Goal: Task Accomplishment & Management: Manage account settings

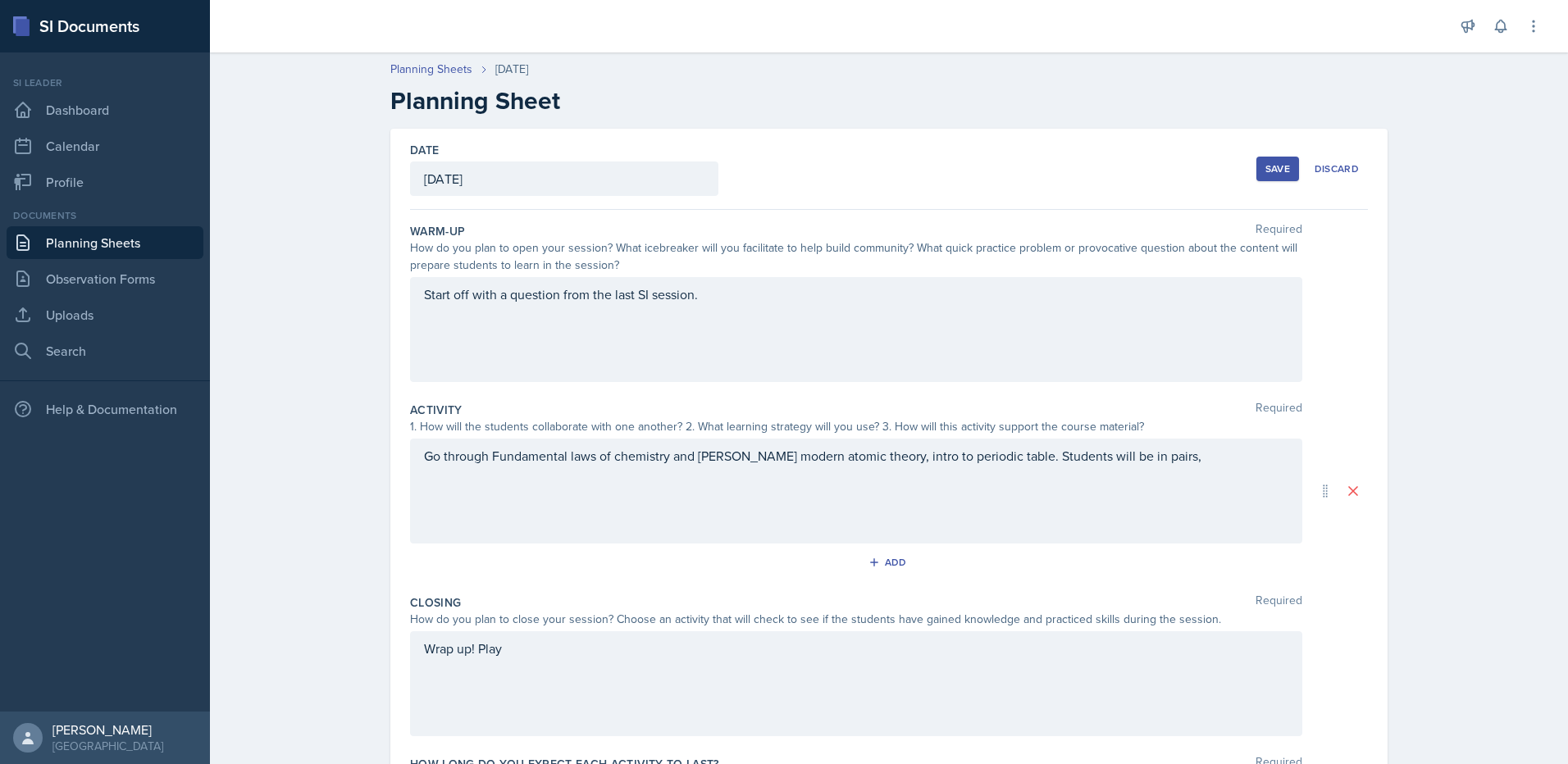
click at [1275, 166] on div "Save" at bounding box center [1278, 168] width 25 height 13
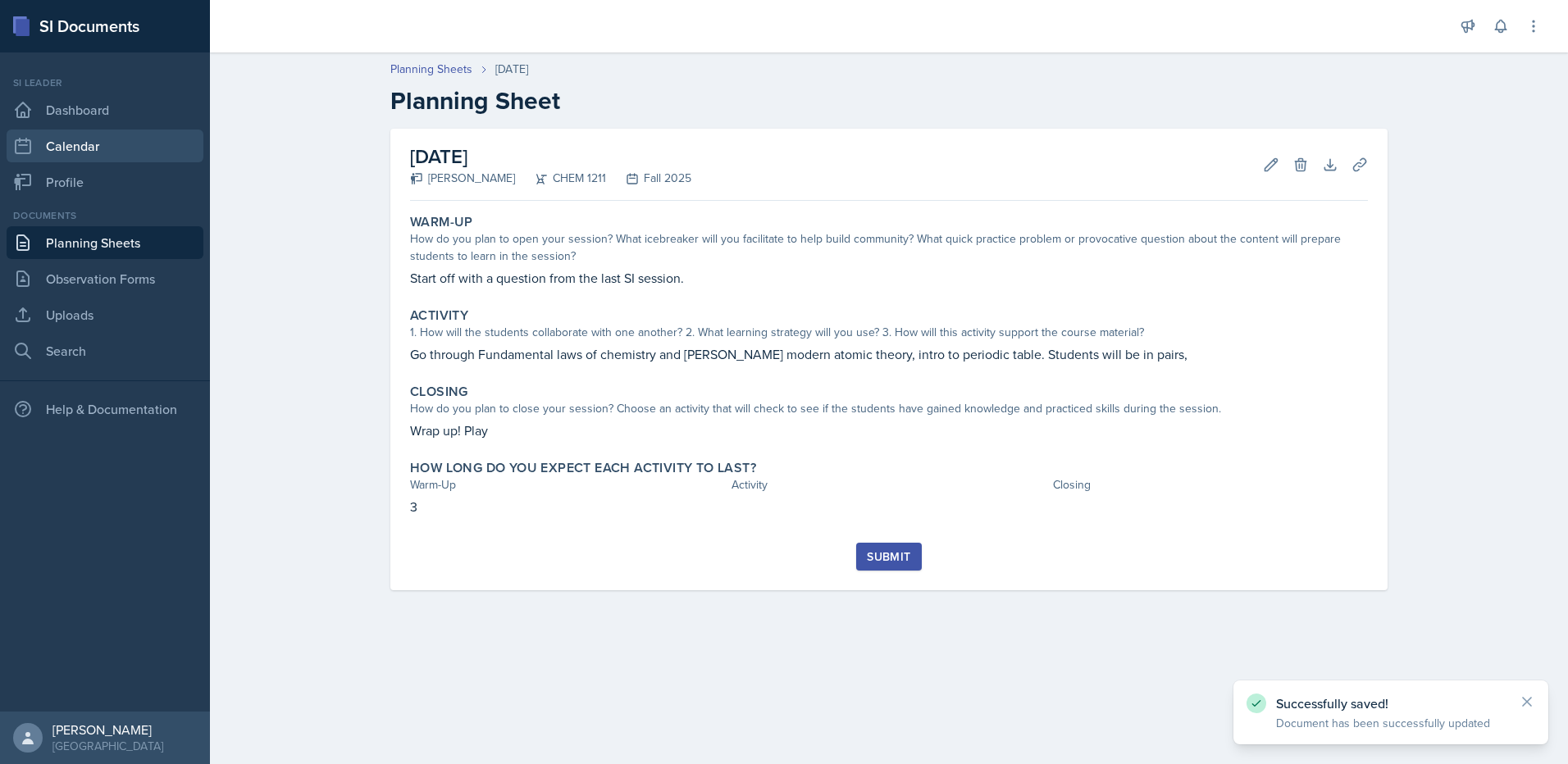
click at [127, 151] on link "Calendar" at bounding box center [104, 146] width 197 height 33
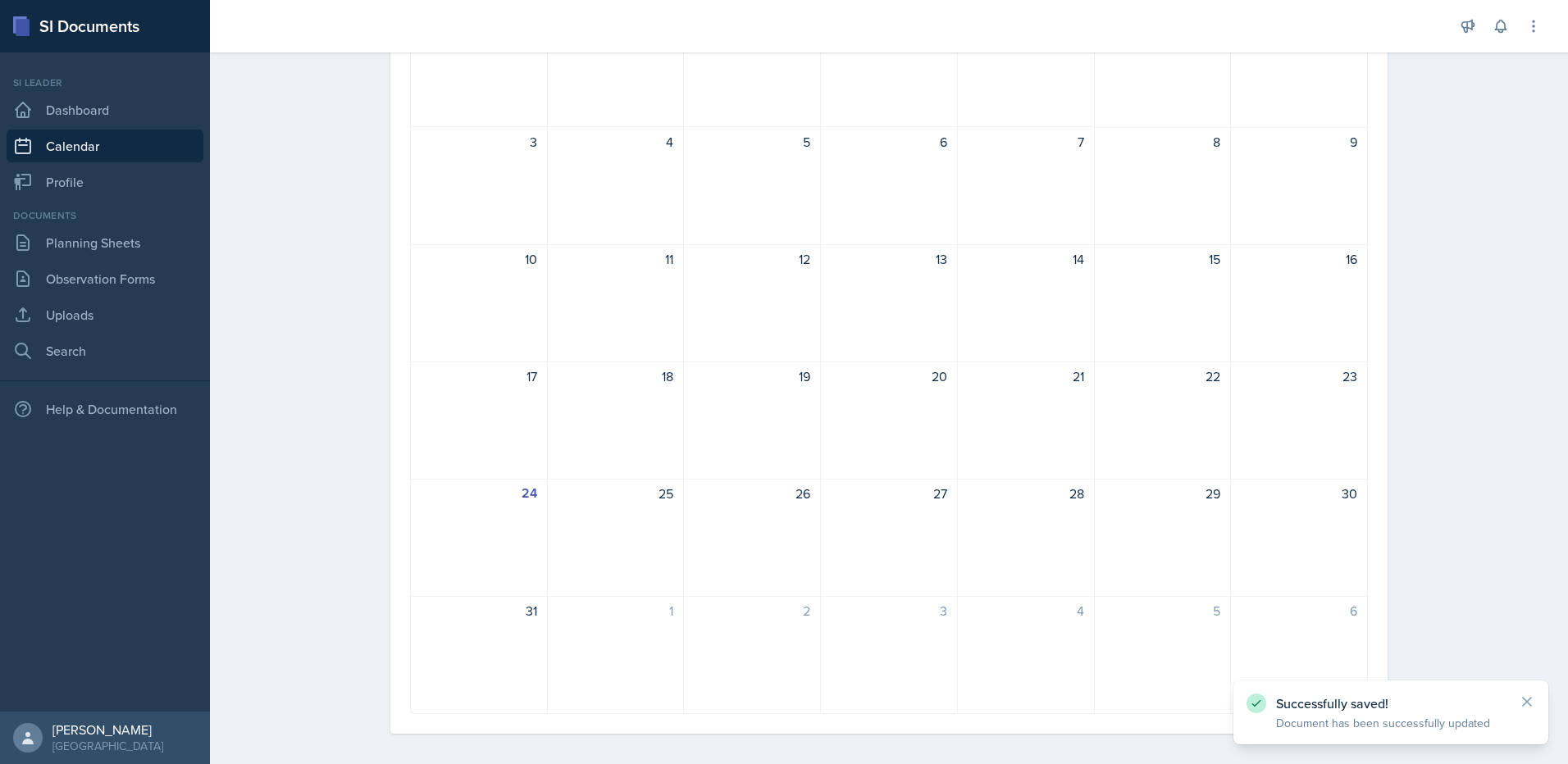
scroll to position [215, 0]
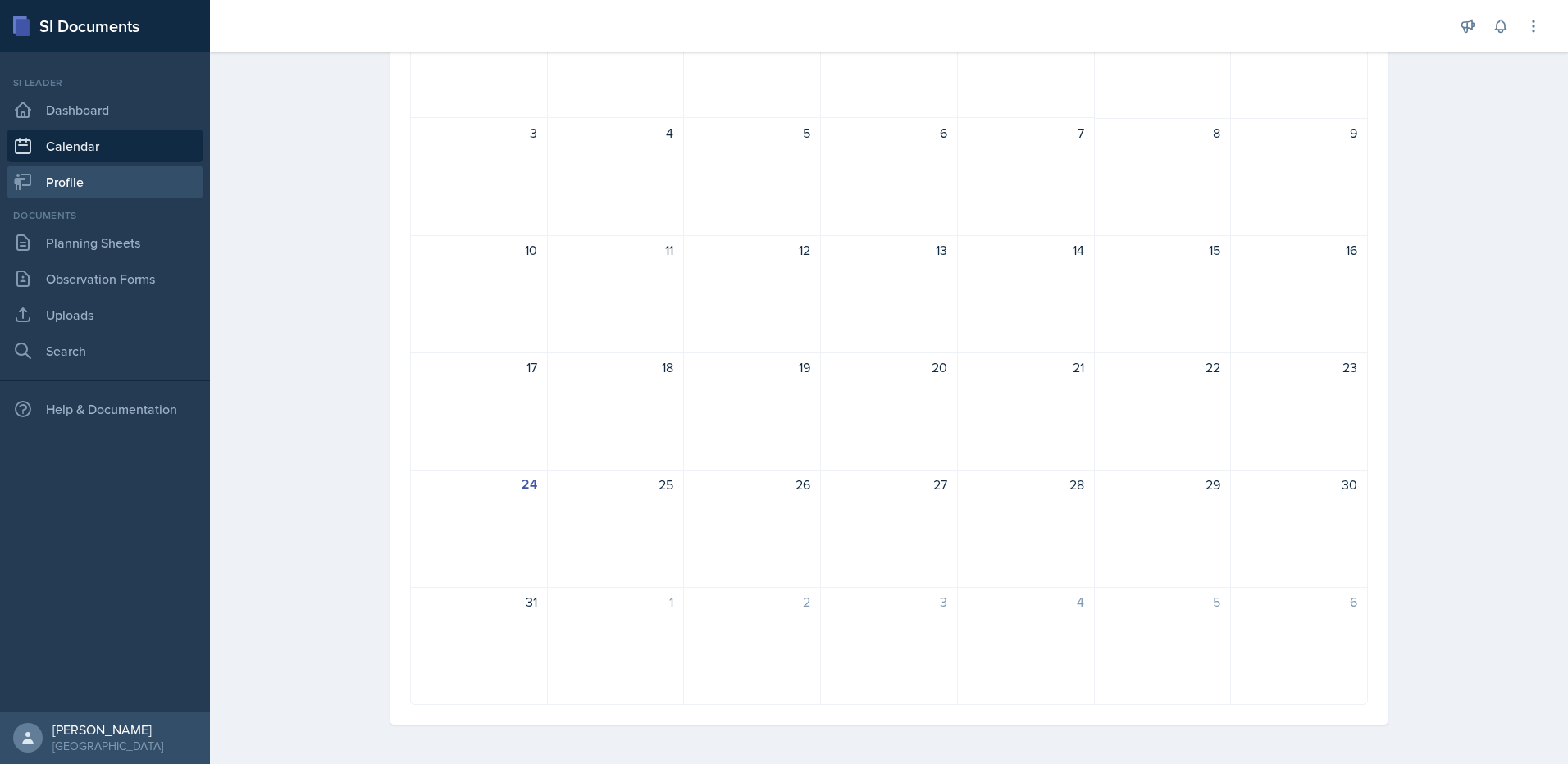
click at [141, 183] on link "Profile" at bounding box center [104, 181] width 197 height 33
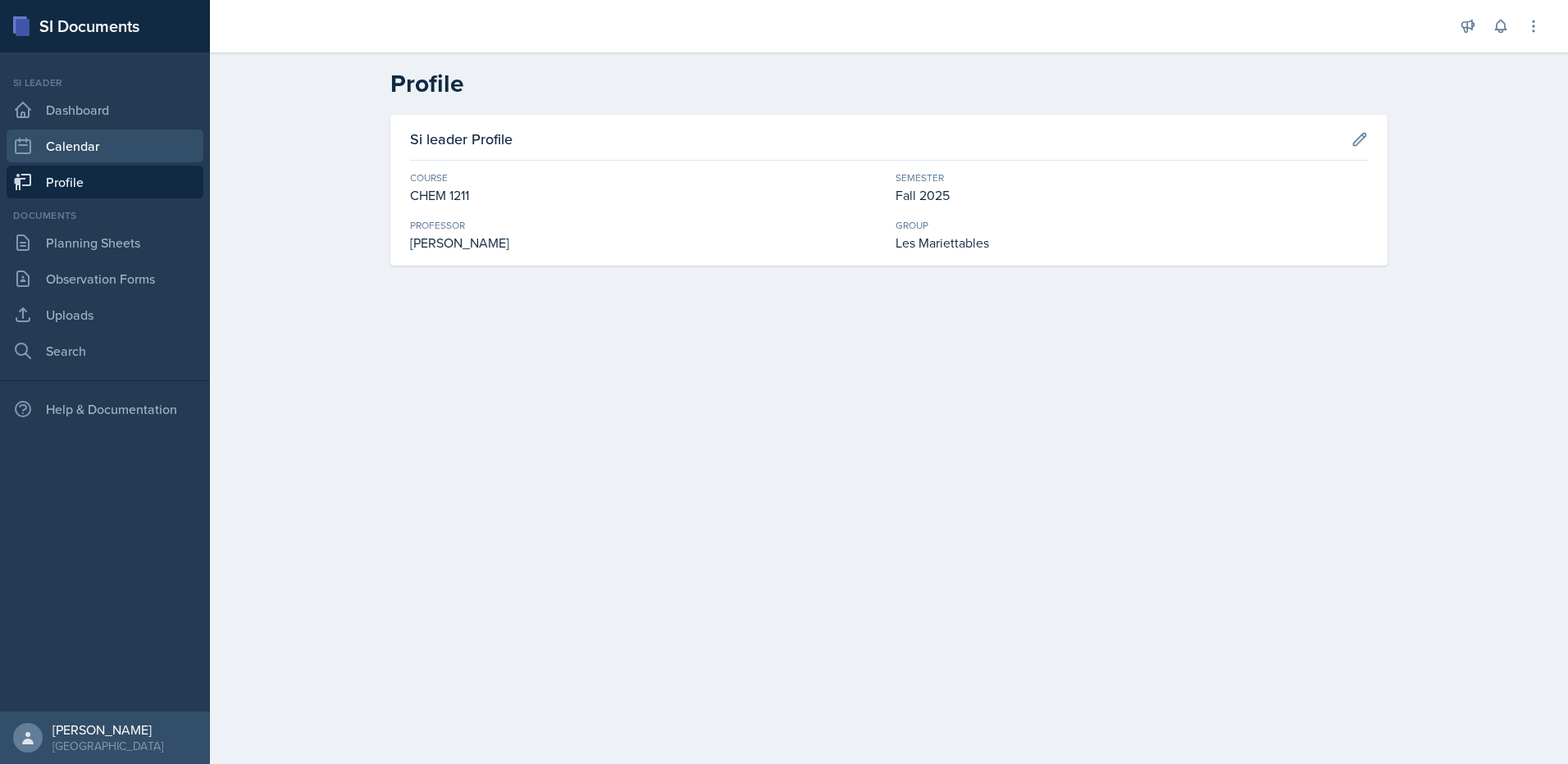
click at [102, 148] on link "Calendar" at bounding box center [104, 146] width 197 height 33
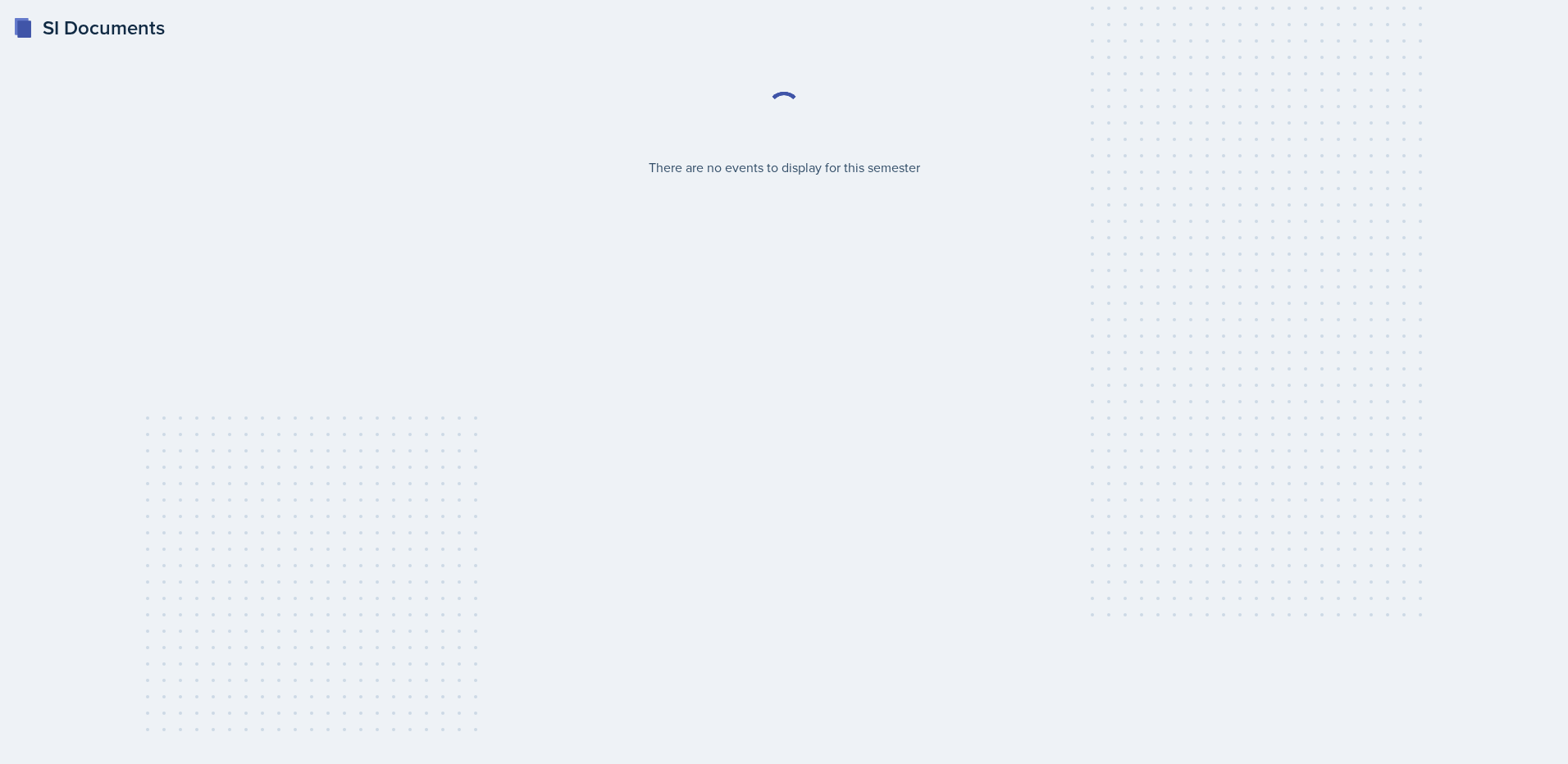
select select "2bed604d-1099-4043-b1bc-2365e8740244"
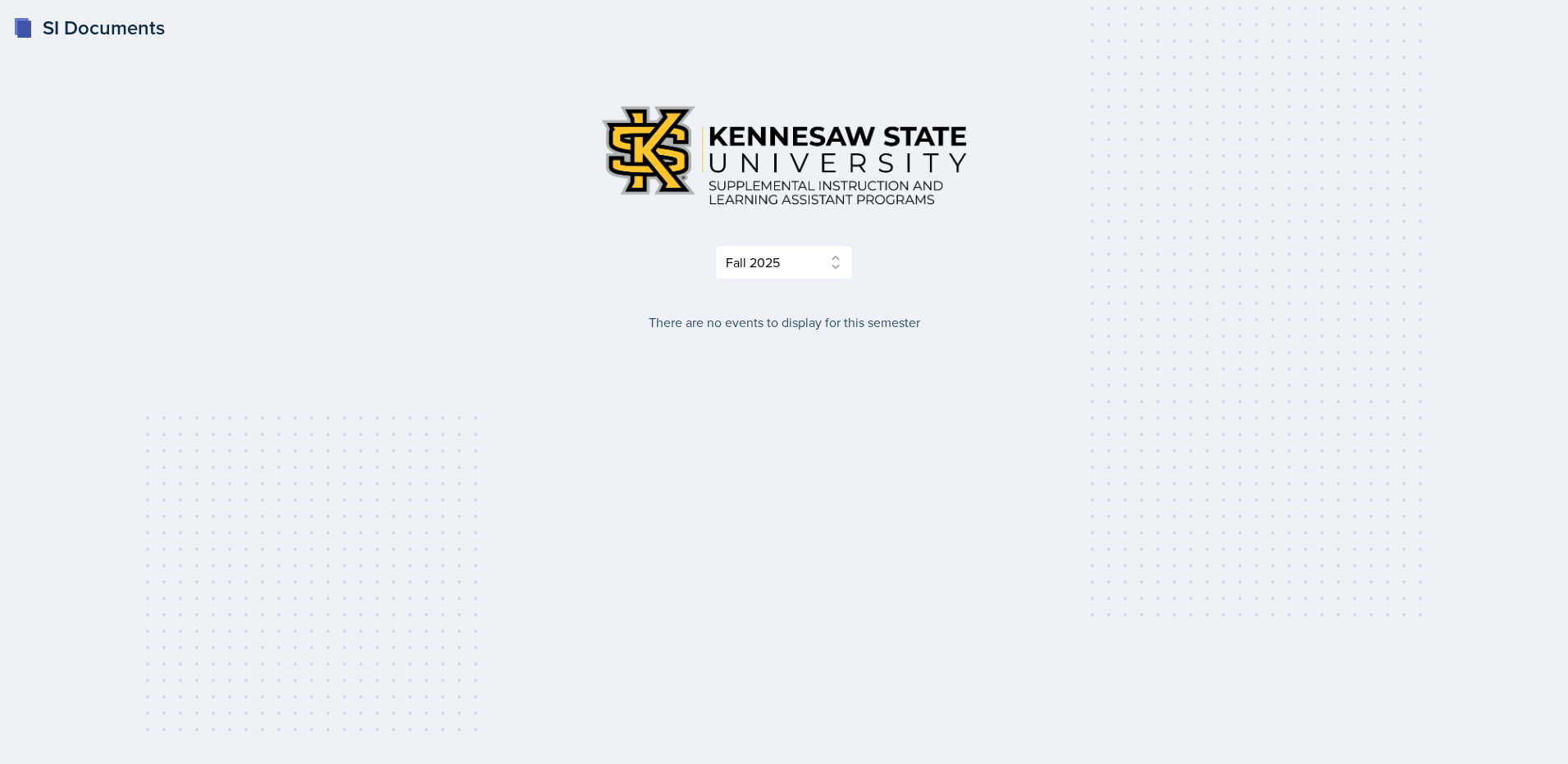
click at [174, 298] on div "SI Documents Select Semester Fall 2025 Summer 2025 Spring 2025 Fall 2024 Summer…" at bounding box center [784, 382] width 1568 height 764
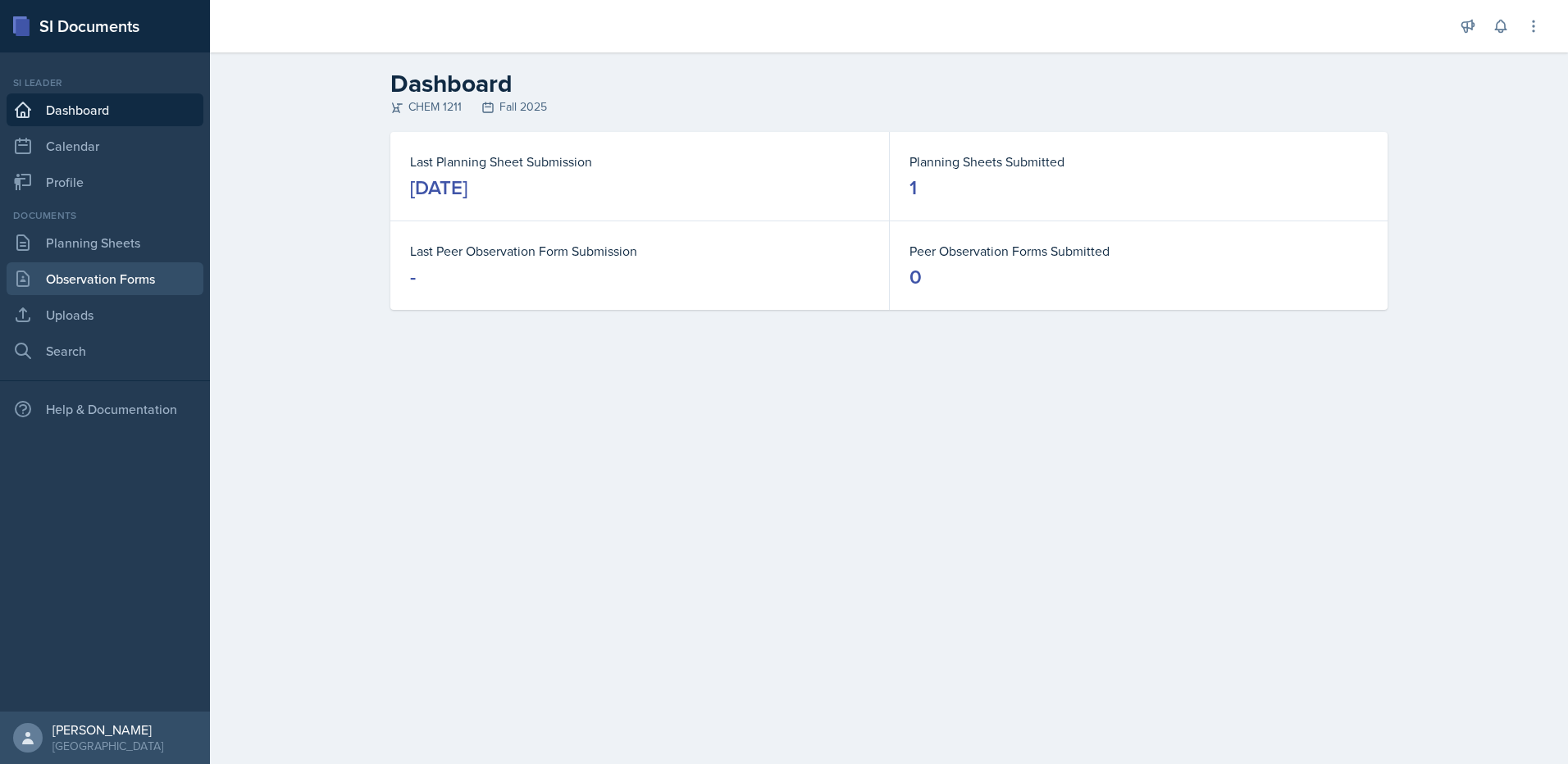
drag, startPoint x: 156, startPoint y: 277, endPoint x: 167, endPoint y: 267, distance: 14.9
click at [156, 277] on link "Observation Forms" at bounding box center [104, 278] width 197 height 33
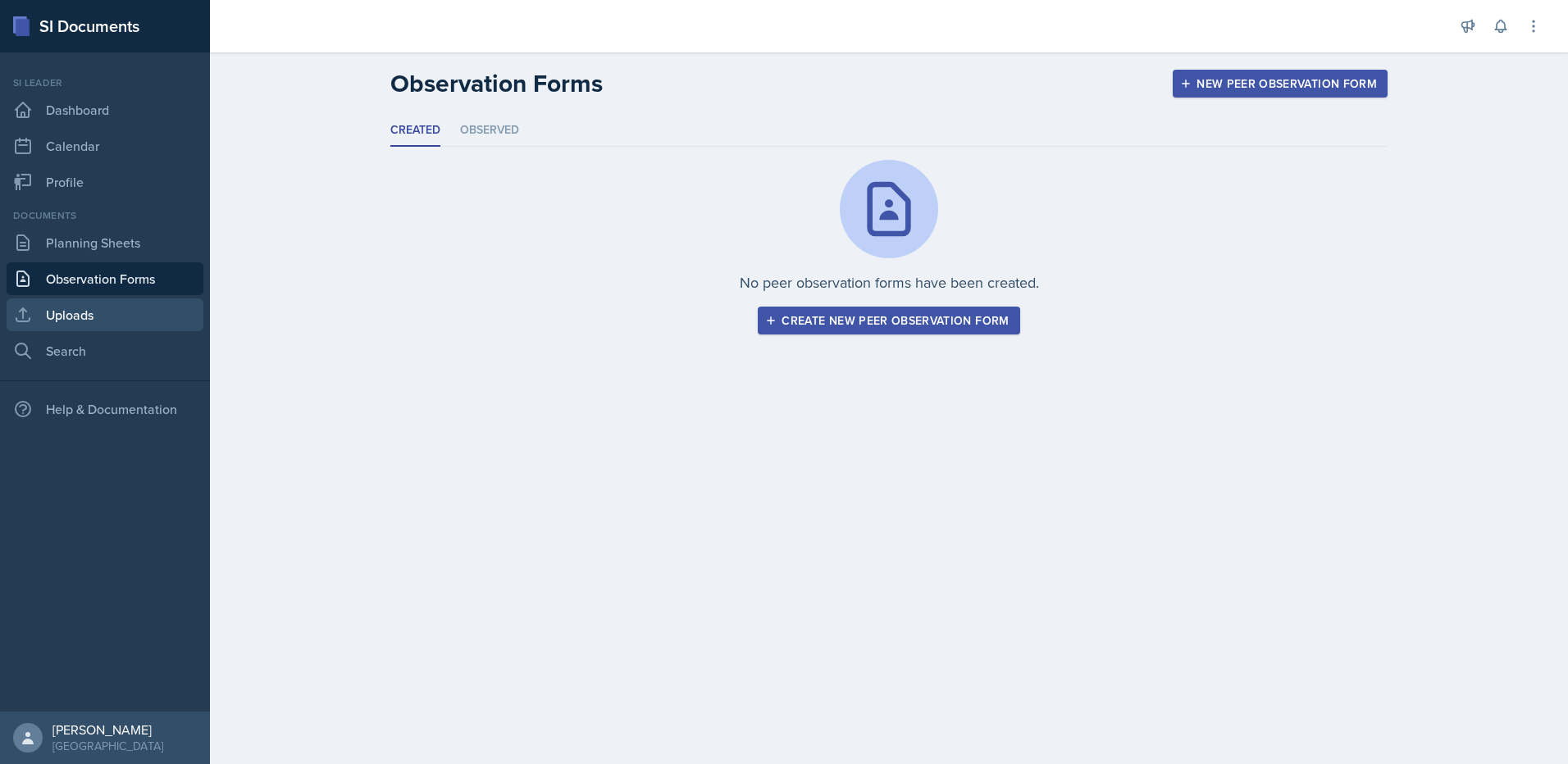
click at [99, 318] on link "Uploads" at bounding box center [104, 314] width 197 height 33
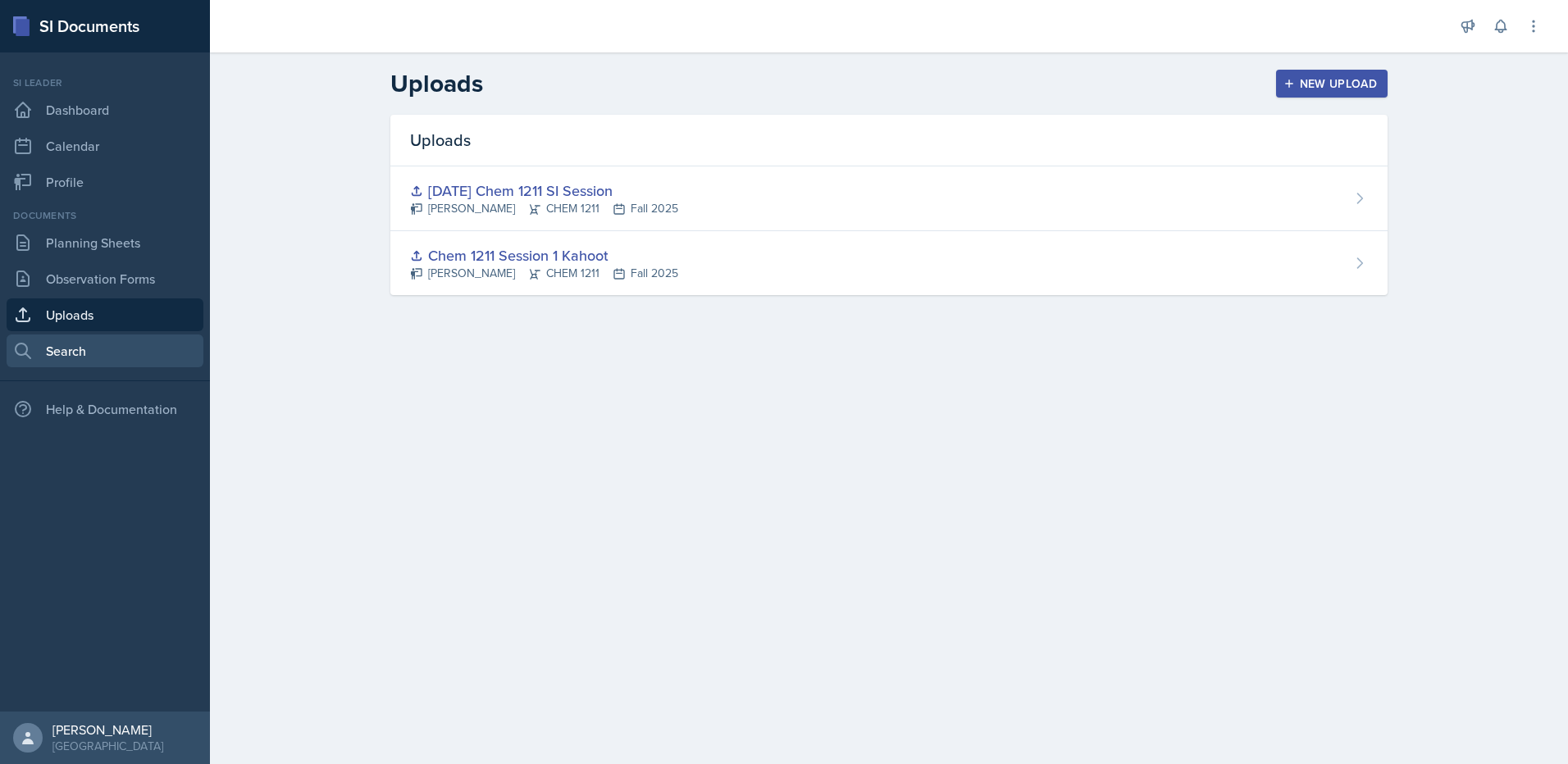
click at [96, 348] on link "Search" at bounding box center [104, 350] width 197 height 33
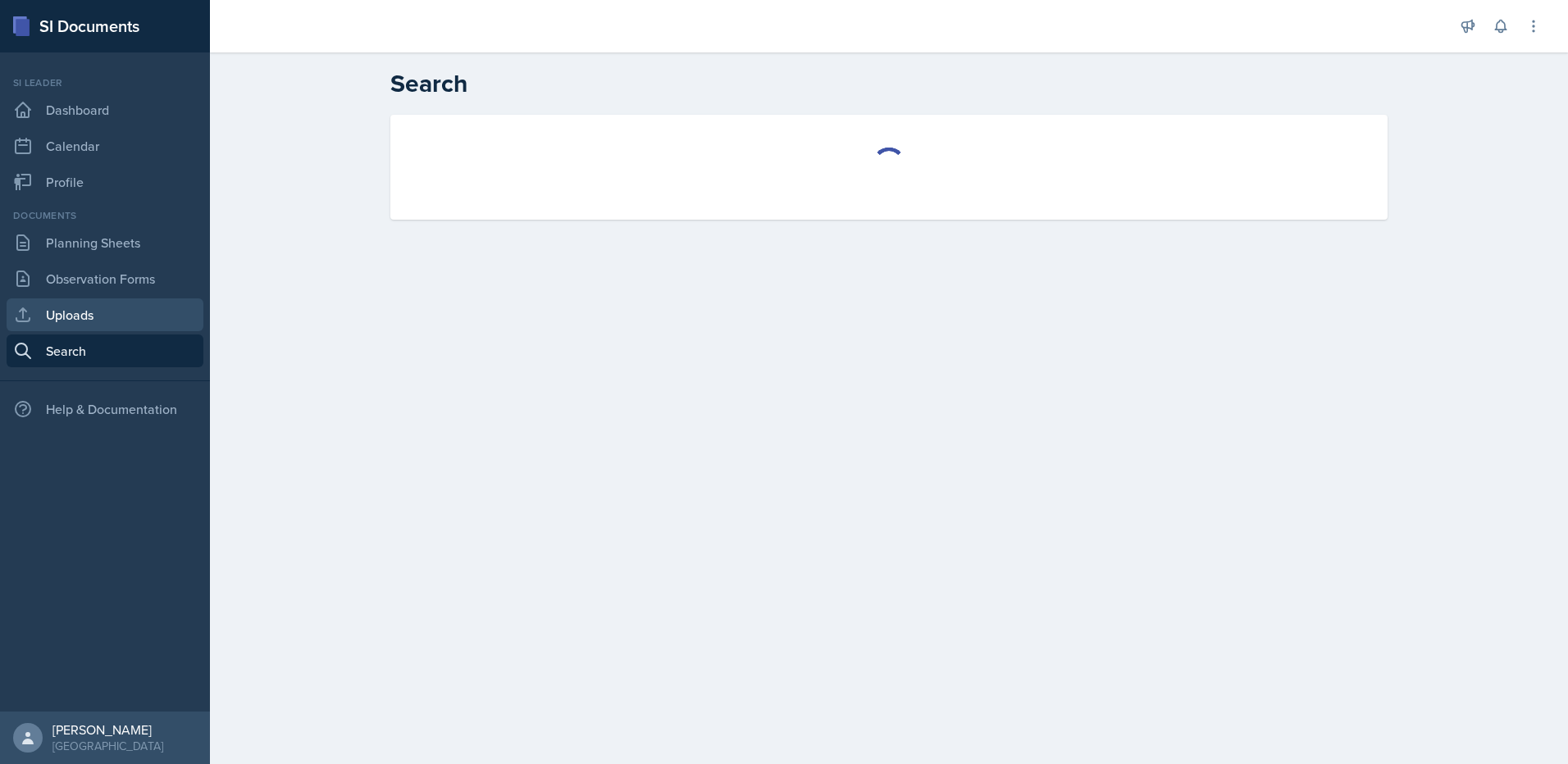
select select "all"
select select "1"
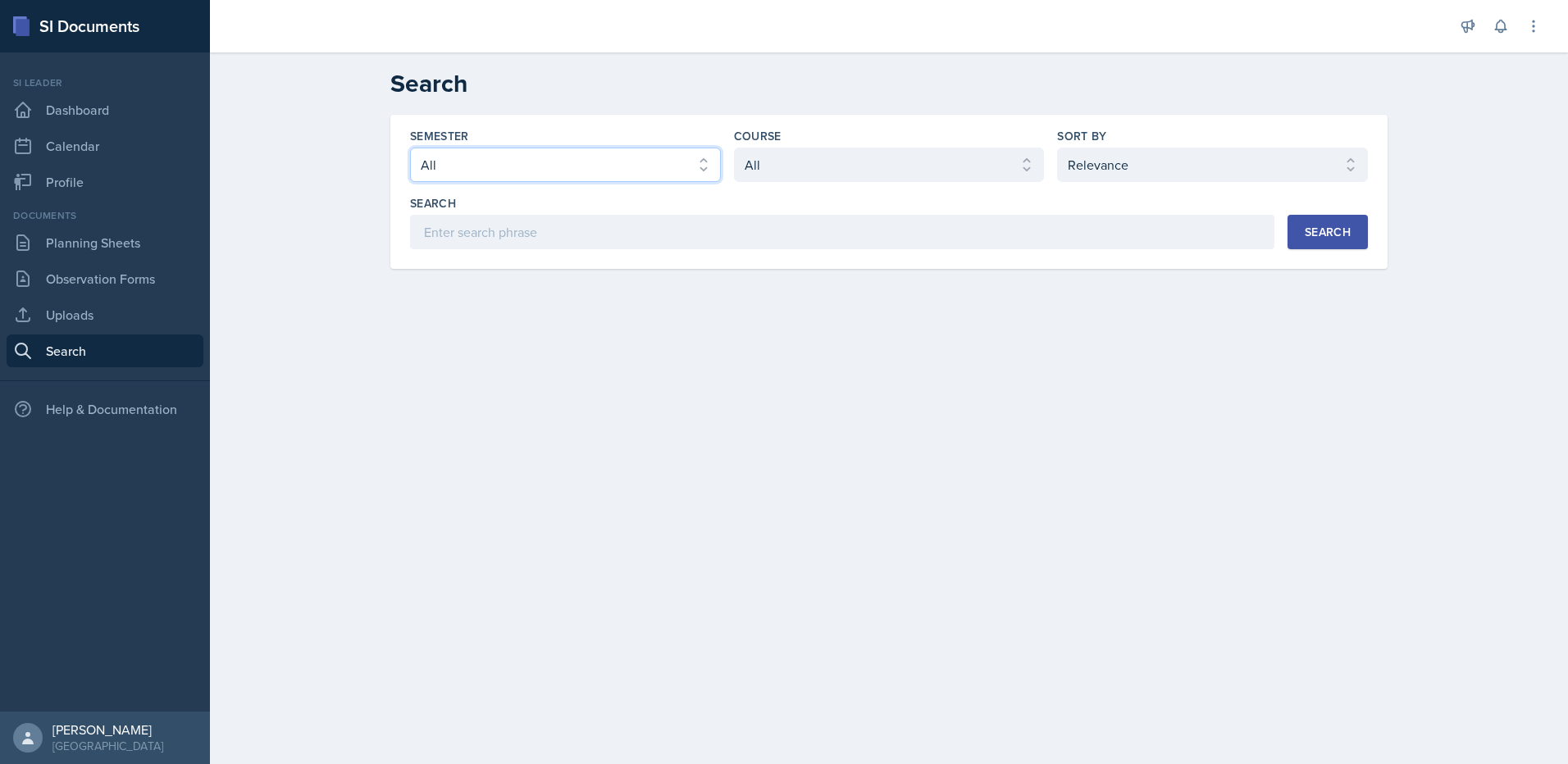
click at [483, 175] on select "Select semester All Fall 2025 Summer 2025 Spring 2025 Fall 2024 Summer 2024 Spr…" at bounding box center [565, 165] width 311 height 35
select select "2bed604d-1099-4043-b1bc-2365e8740244"
click at [410, 148] on select "Select semester All Fall 2025 Summer 2025 Spring 2025 Fall 2024 Summer 2024 Spr…" at bounding box center [565, 165] width 311 height 35
click at [841, 173] on select "Select course All ACCT 2101 ACCT 2102 ACCT 4050 ANTH 1102 ANTH 3301 ARCH 1000 A…" at bounding box center [889, 165] width 311 height 35
select select "3d8cb279-65cd-49af-8cf0-21e75e9e675e"
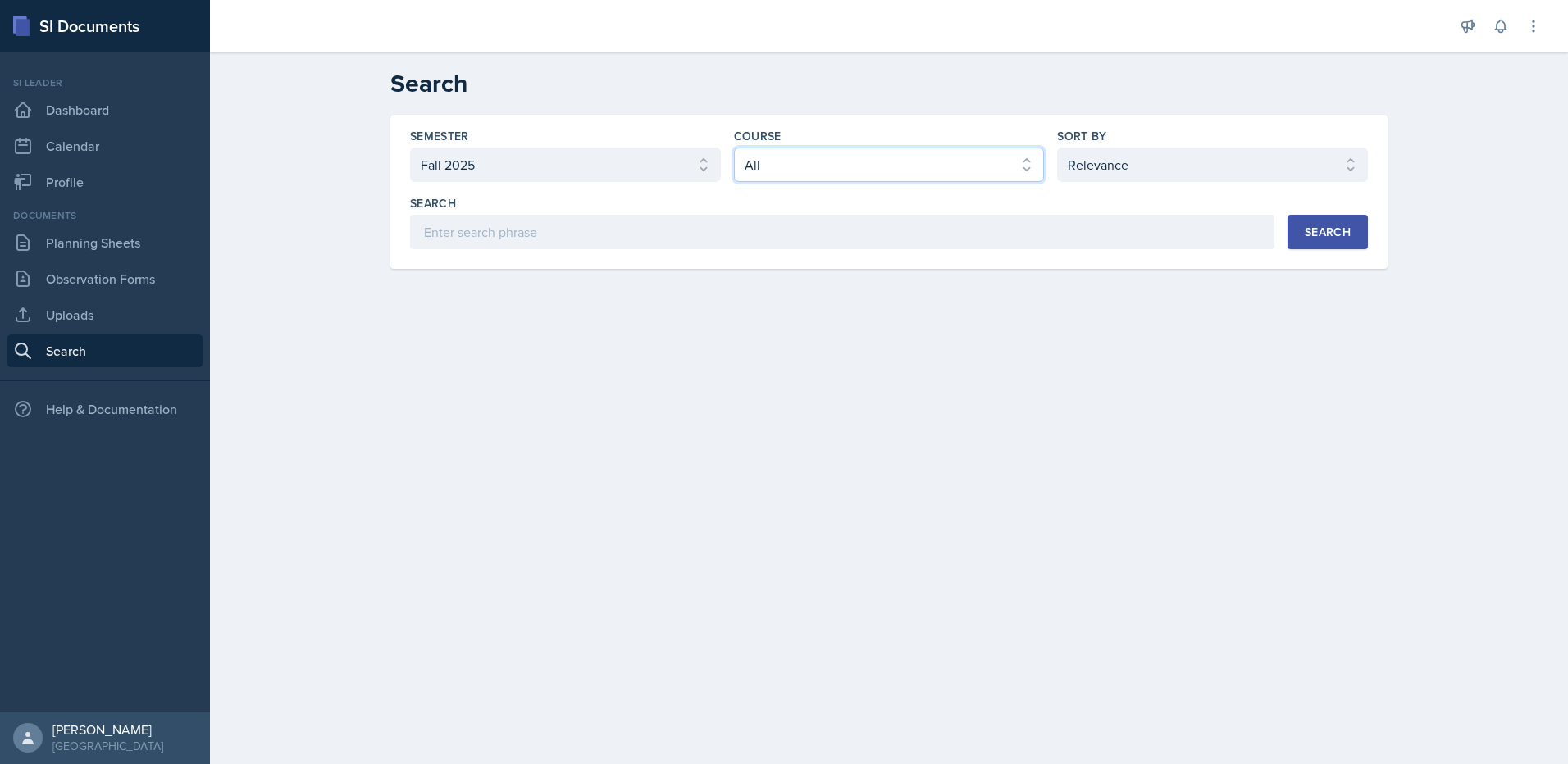
click at [734, 148] on select "Select course All ACCT 2101 ACCT 2102 ACCT 4050 ANTH 1102 ANTH 3301 ARCH 1000 A…" at bounding box center [889, 165] width 311 height 35
click at [1351, 232] on button "Search" at bounding box center [1328, 231] width 80 height 35
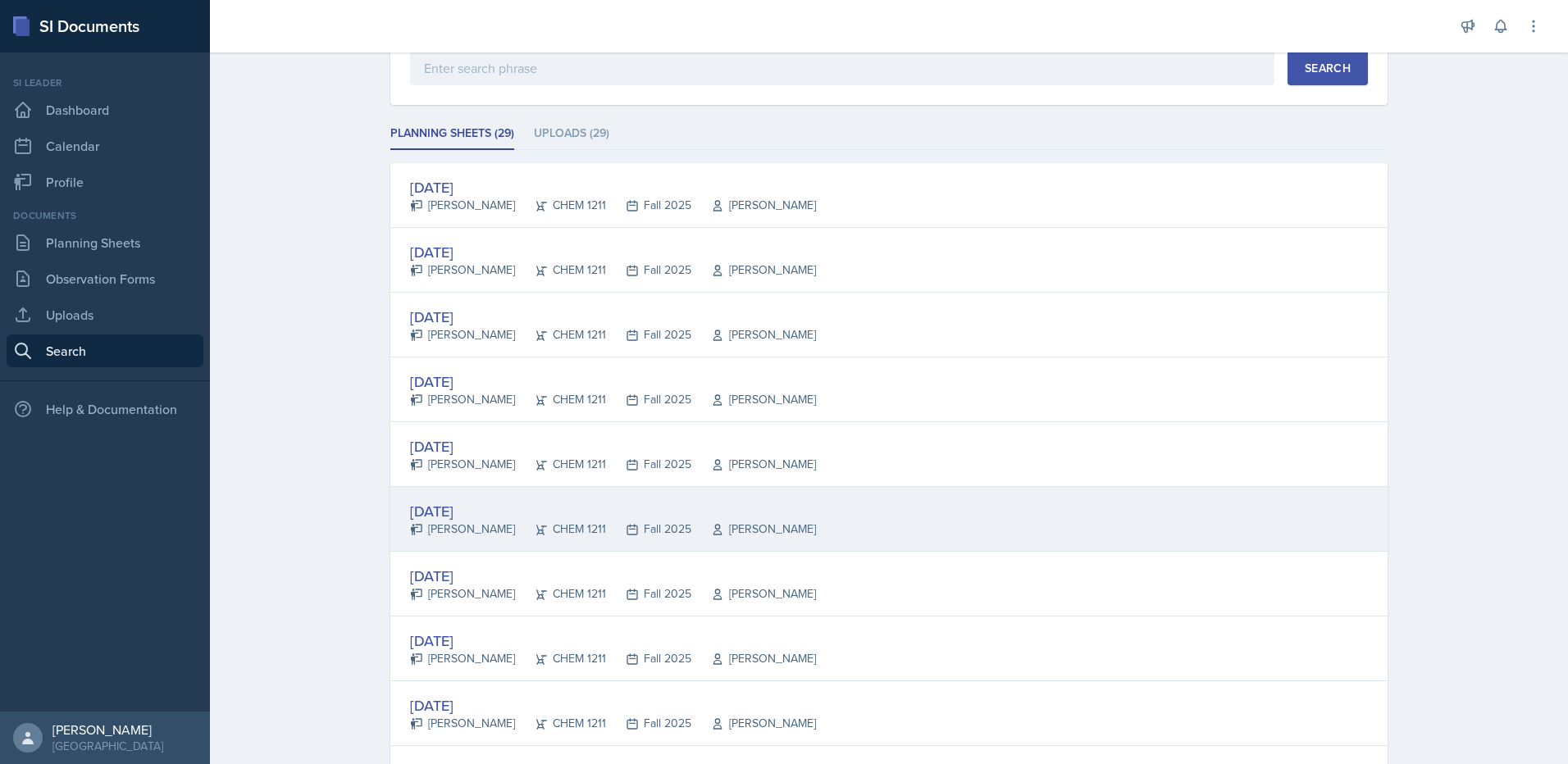
scroll to position [543, 0]
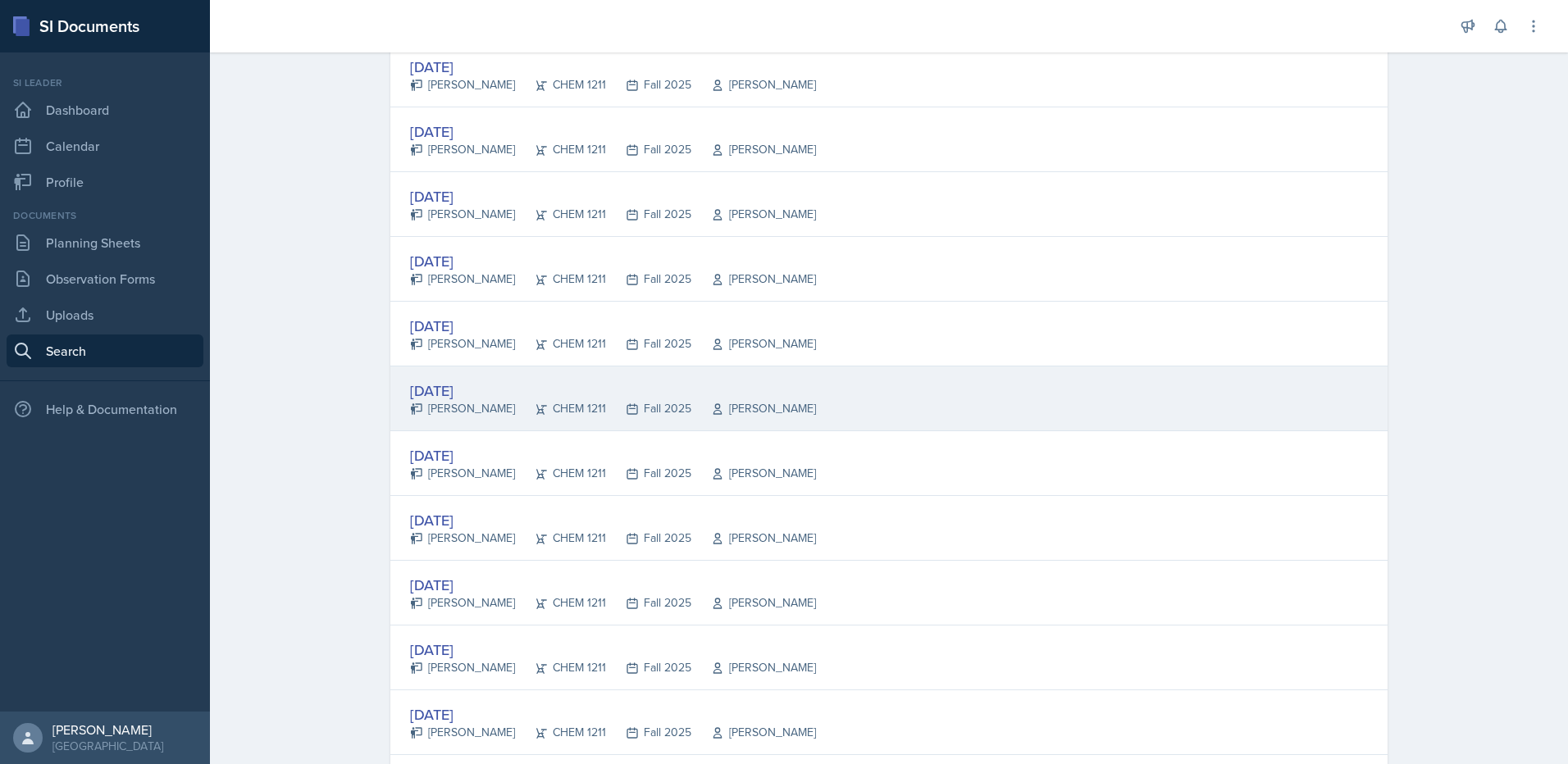
click at [482, 385] on div "Aug 27th, 2025" at bounding box center [613, 390] width 406 height 22
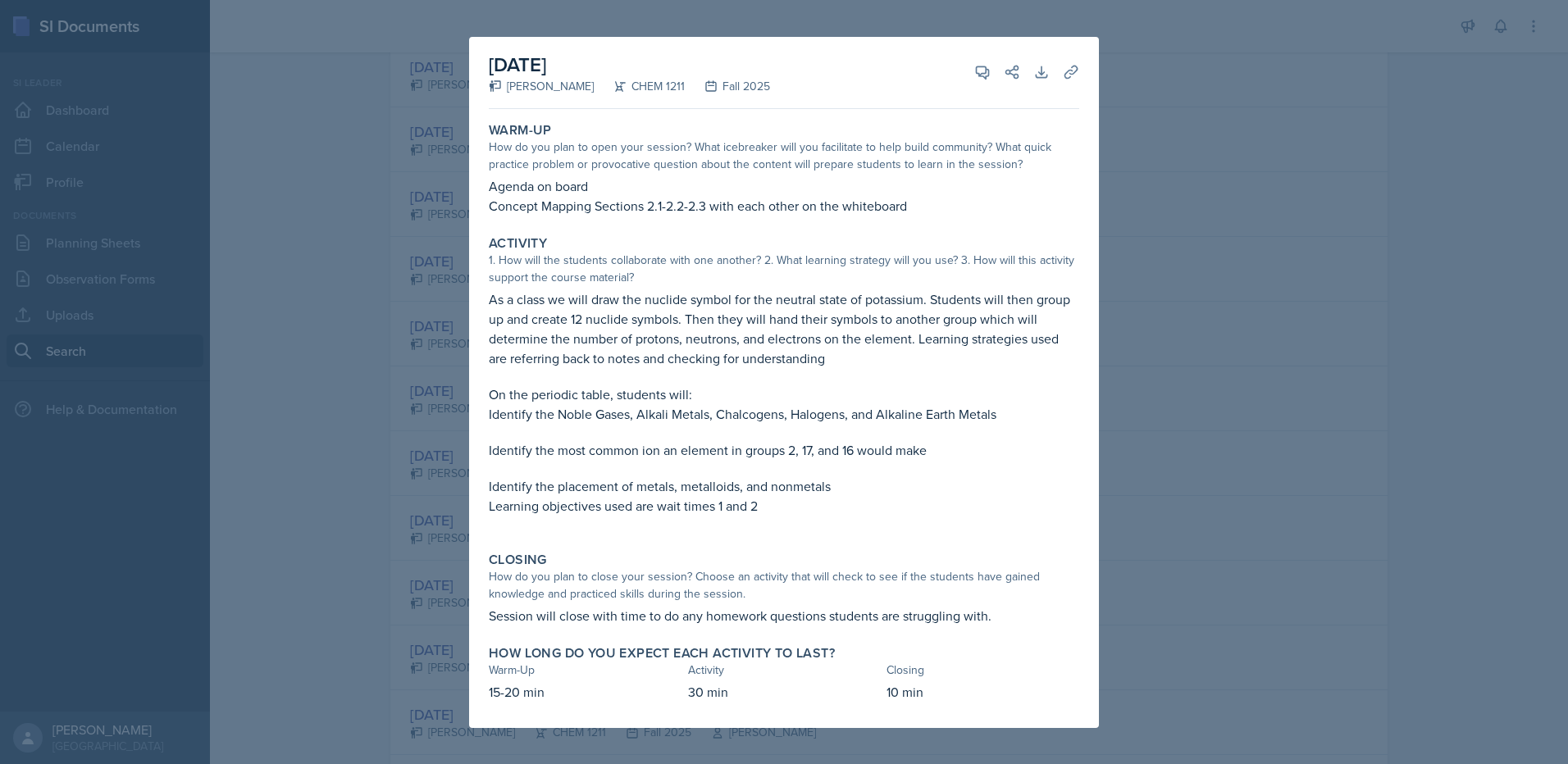
click at [341, 193] on div at bounding box center [784, 382] width 1568 height 764
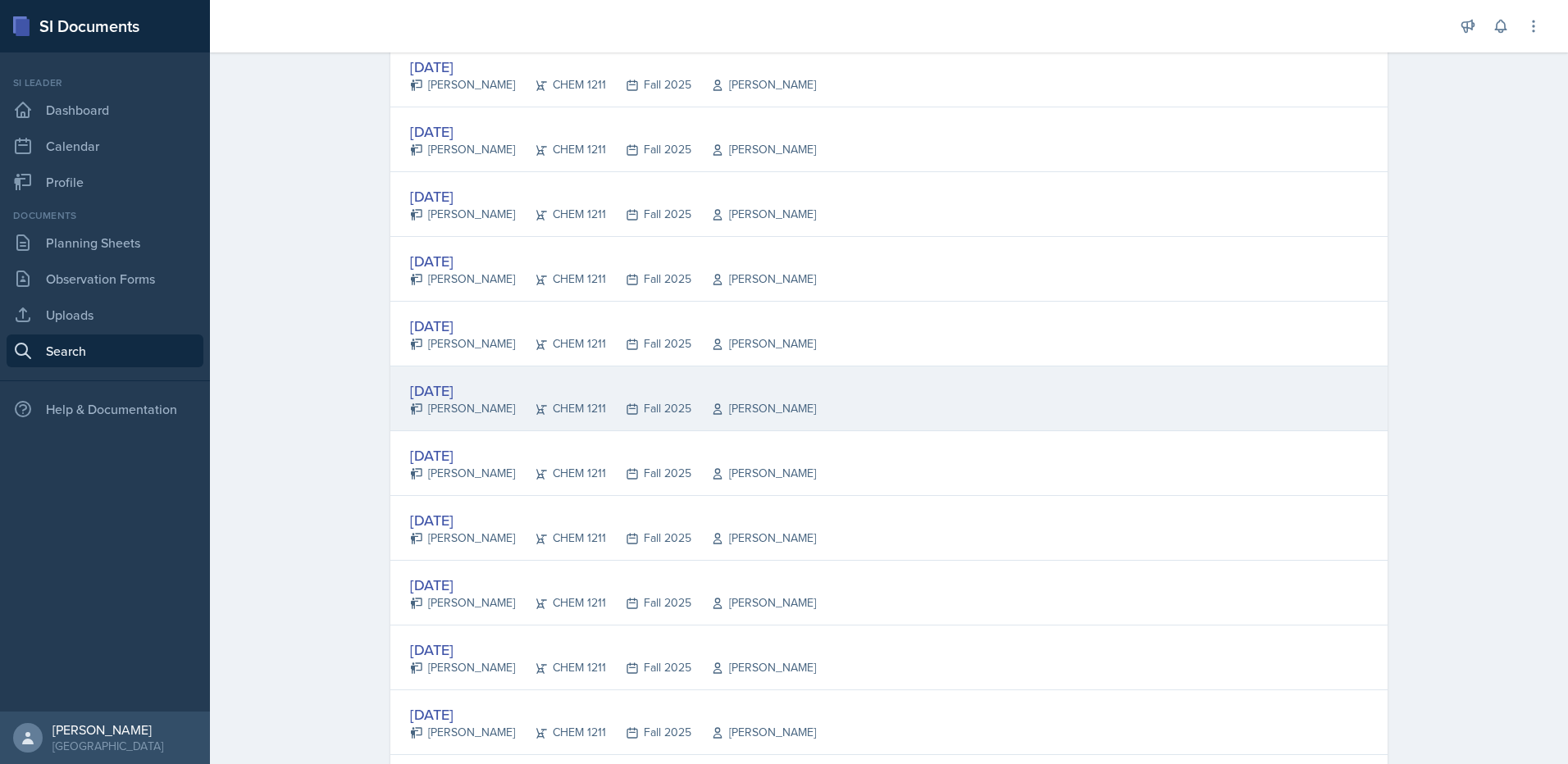
click at [494, 399] on div "Aug 27th, 2025" at bounding box center [613, 390] width 406 height 22
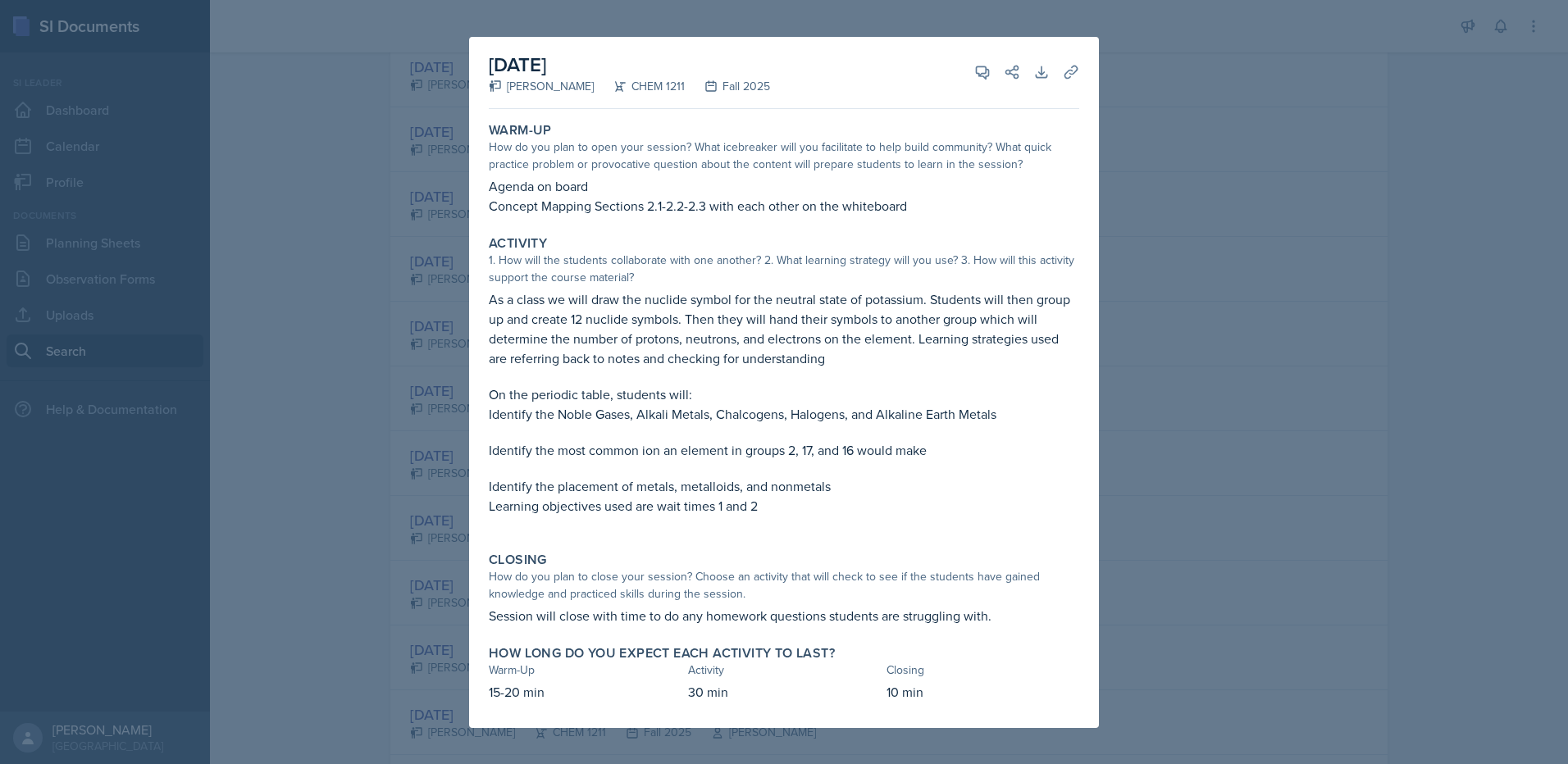
click at [155, 232] on div at bounding box center [784, 382] width 1568 height 764
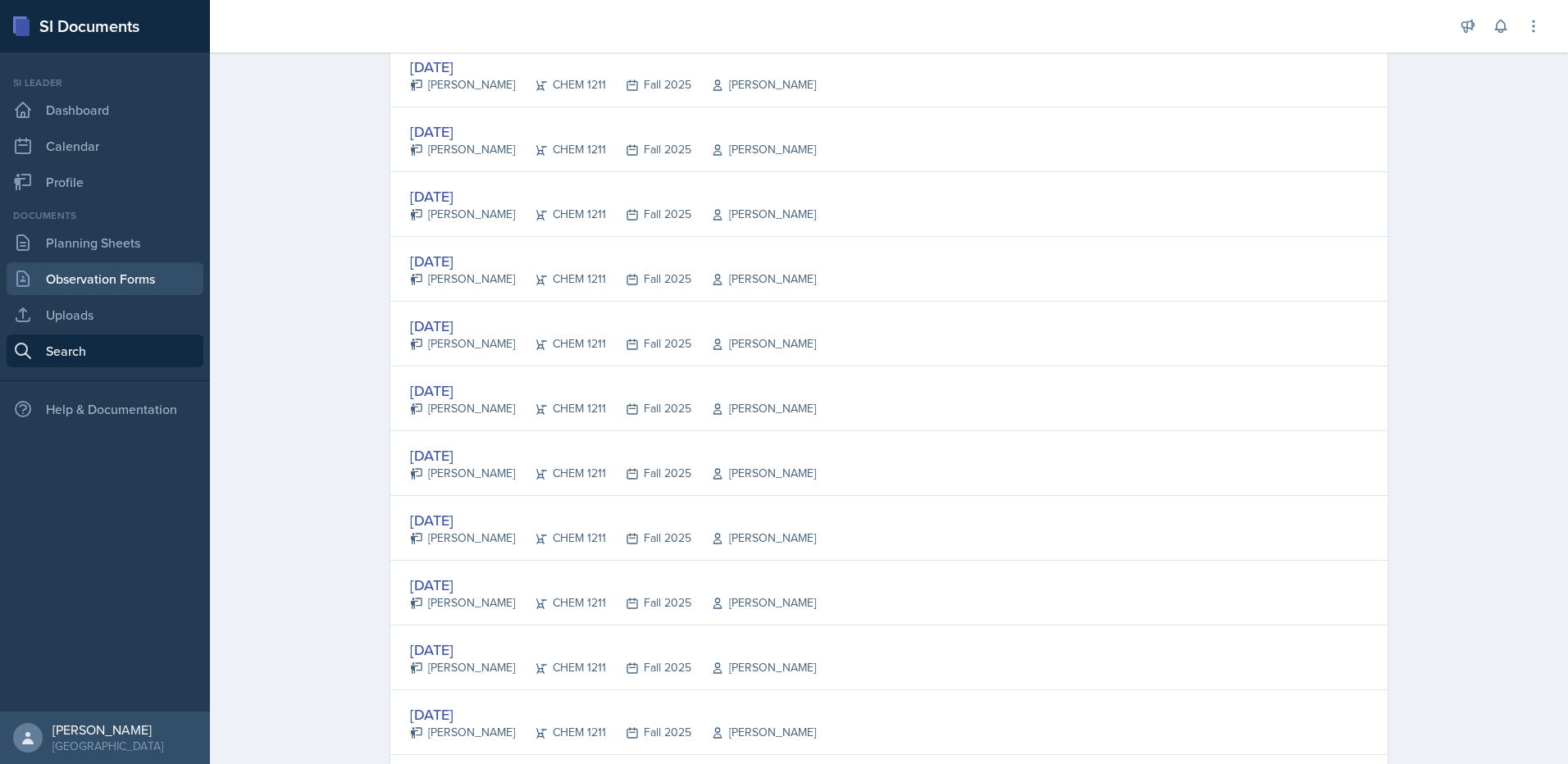
click at [127, 264] on link "Observation Forms" at bounding box center [104, 278] width 197 height 33
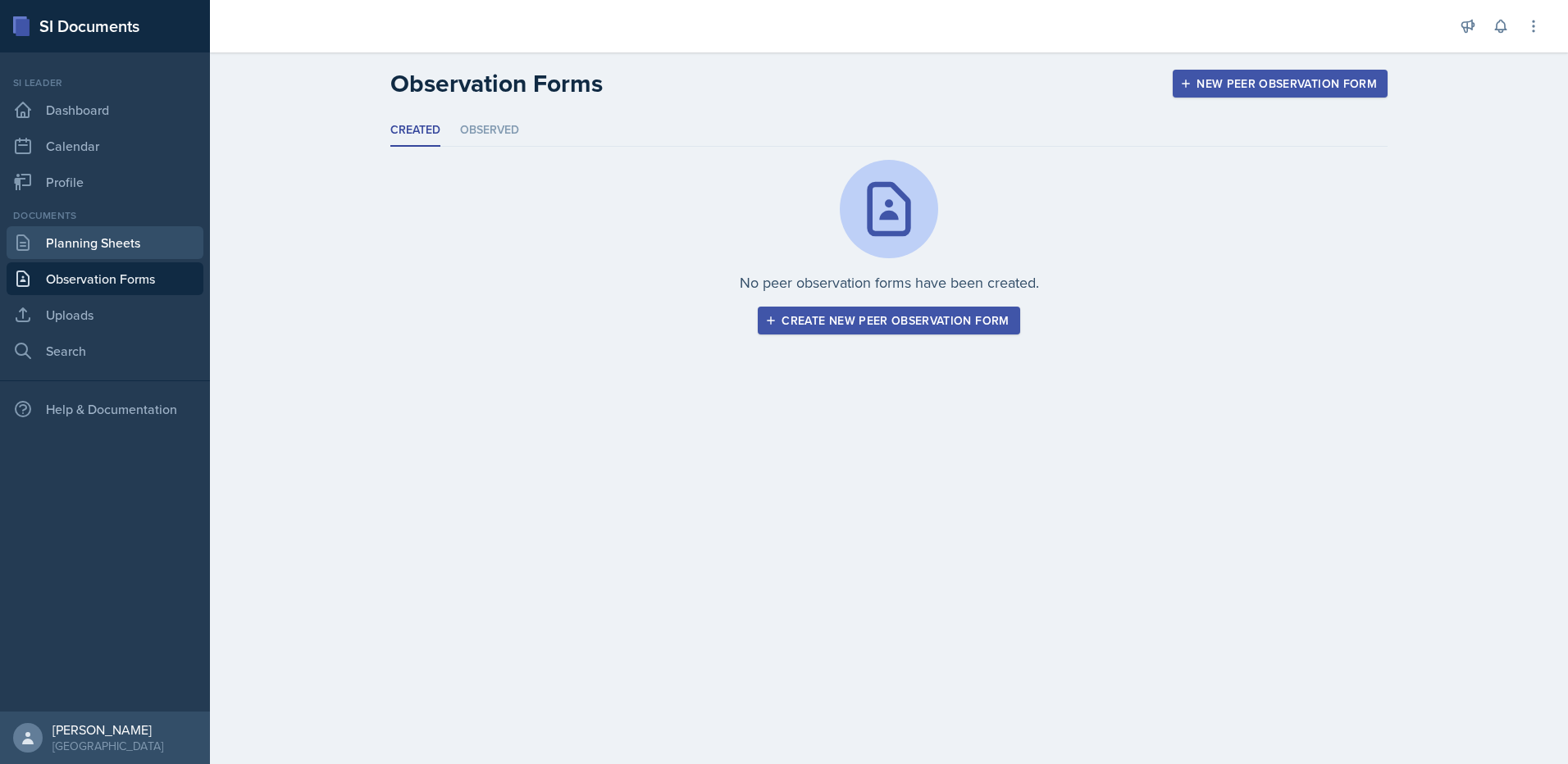
click at [127, 243] on link "Planning Sheets" at bounding box center [104, 242] width 197 height 33
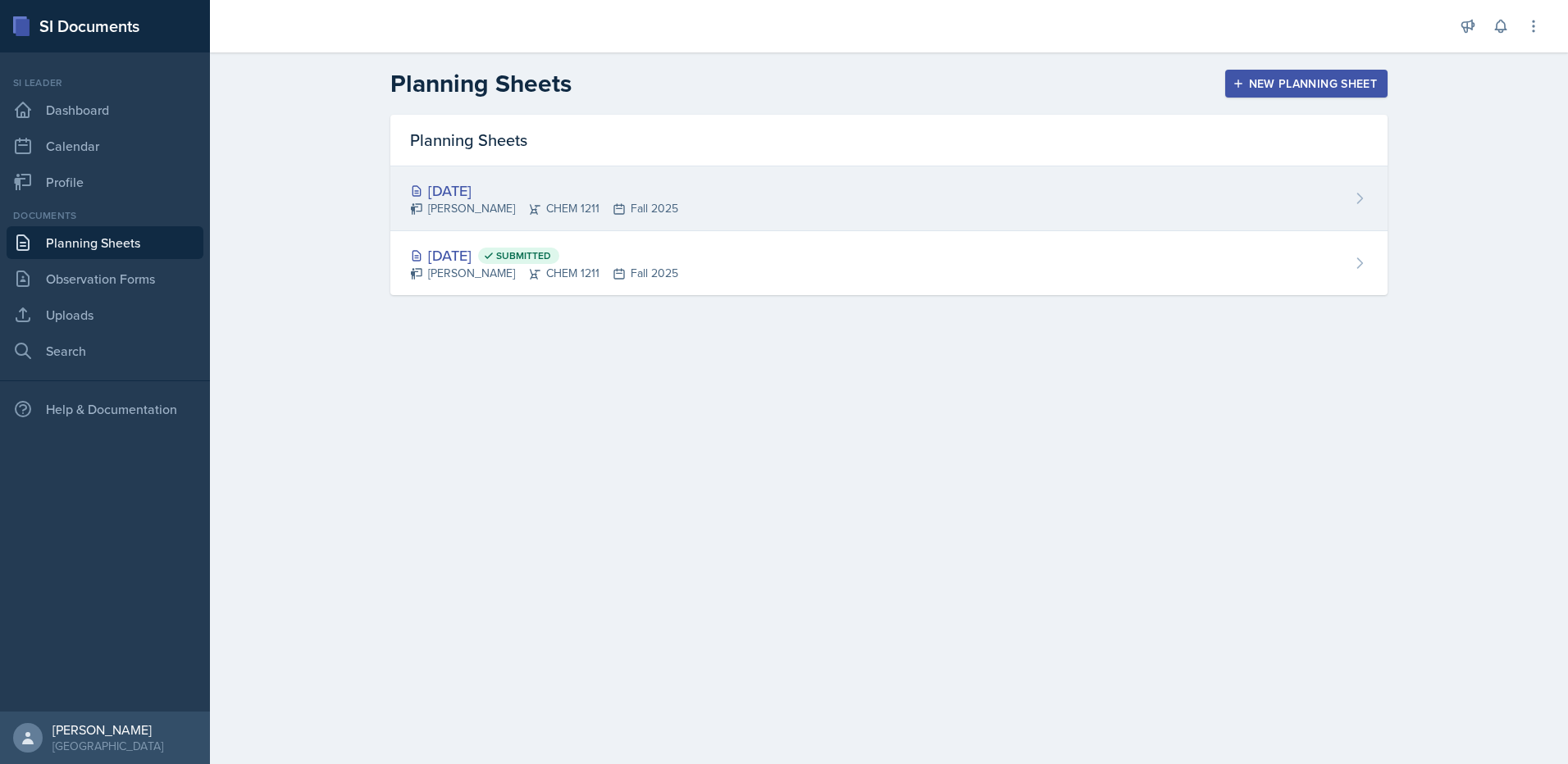
click at [556, 194] on div "Aug 29th, 2025" at bounding box center [544, 190] width 268 height 22
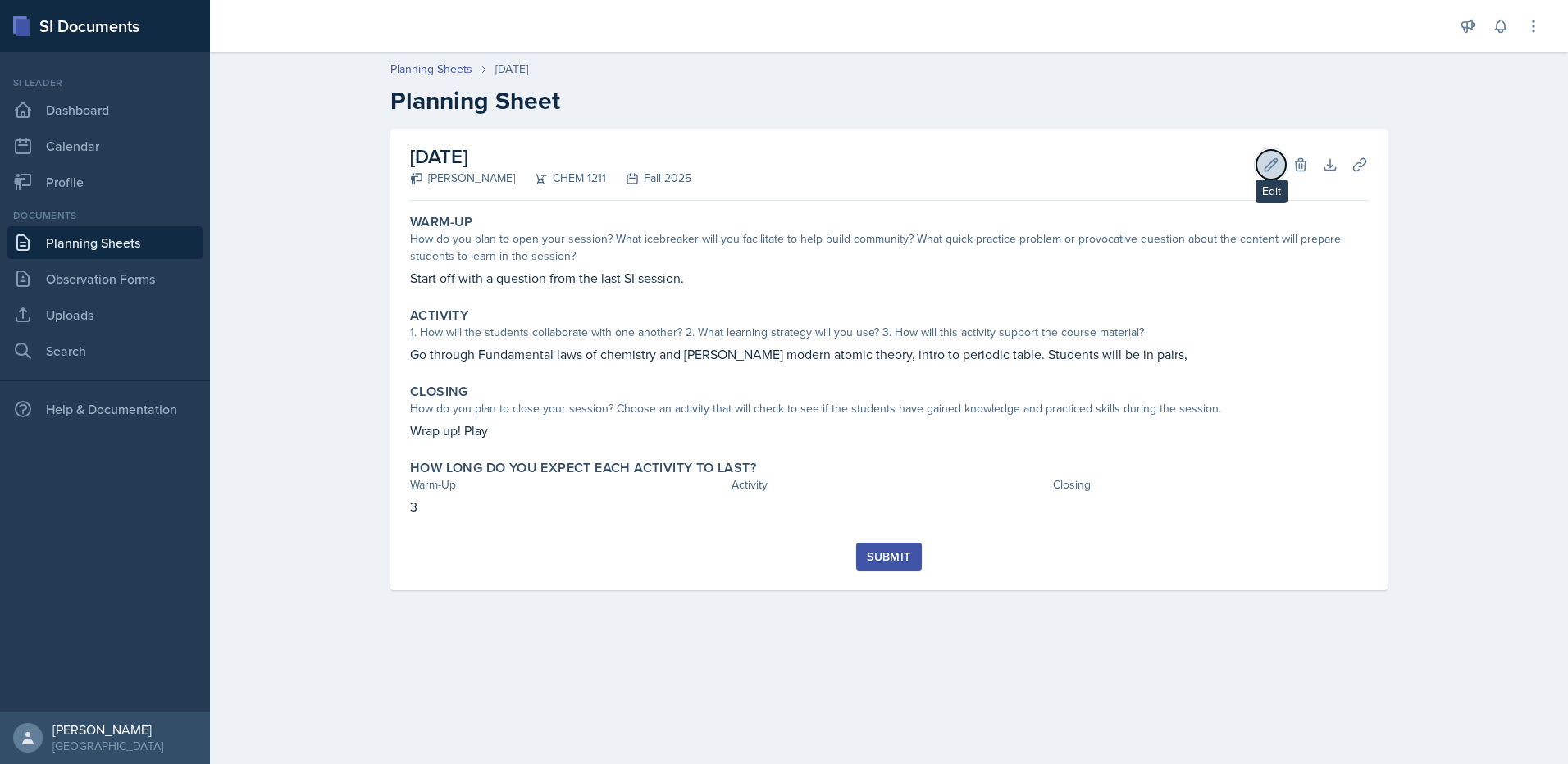
click at [1262, 169] on button "Edit" at bounding box center [1271, 165] width 29 height 29
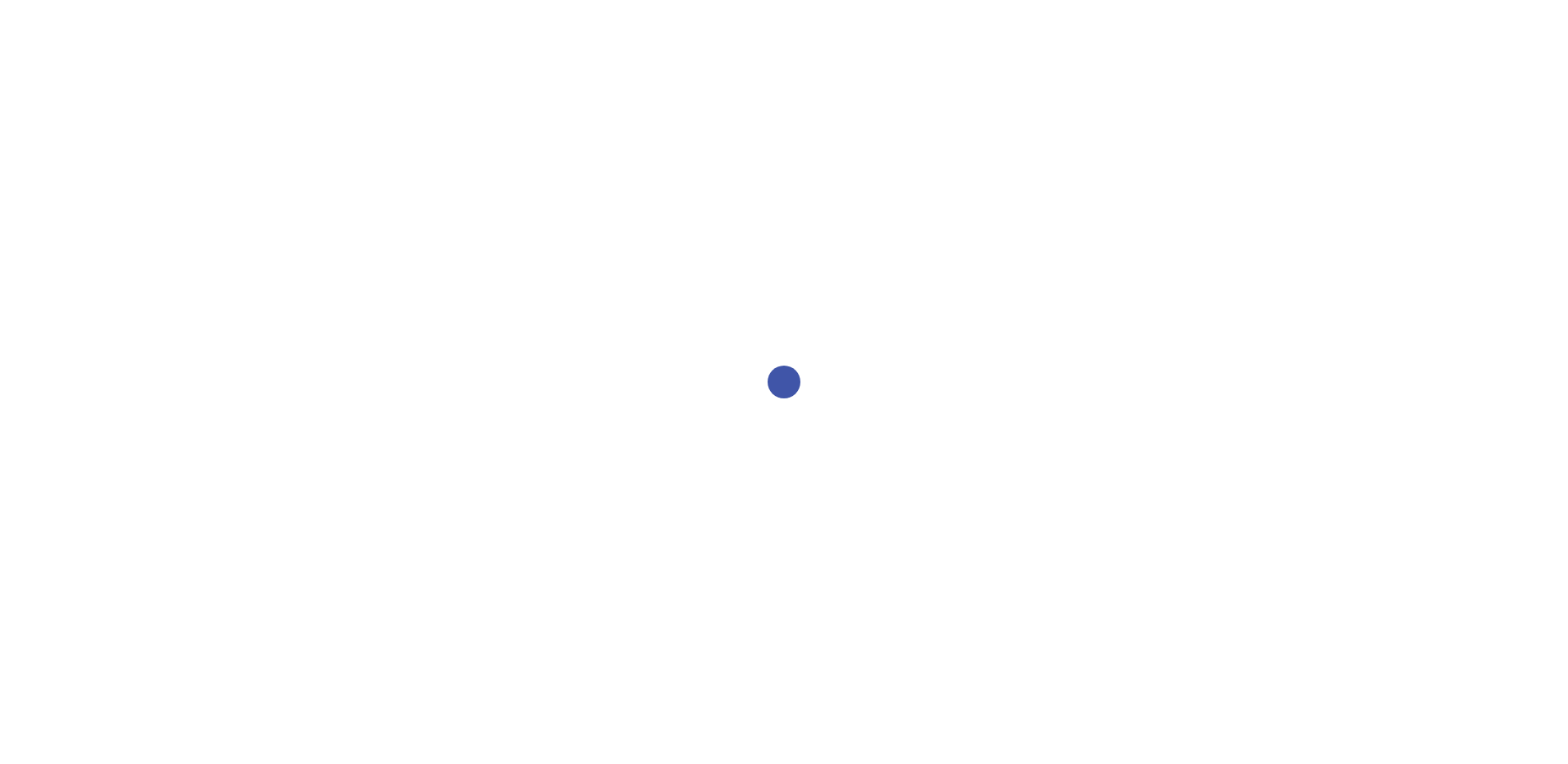
select select "2bed604d-1099-4043-b1bc-2365e8740244"
